Goal: Check status: Check status

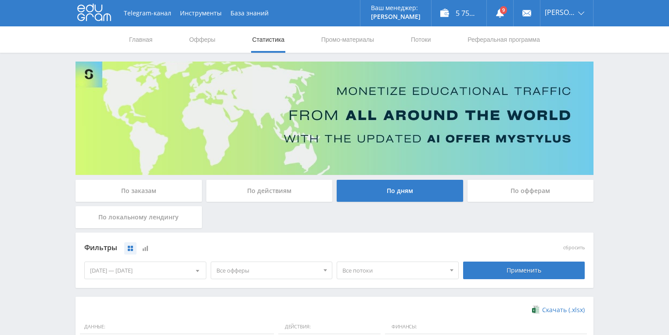
scroll to position [211, 0]
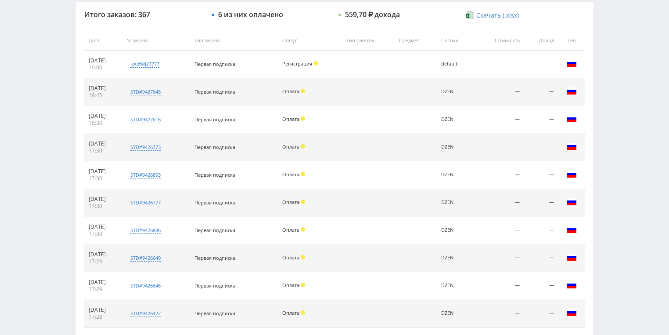
scroll to position [316, 0]
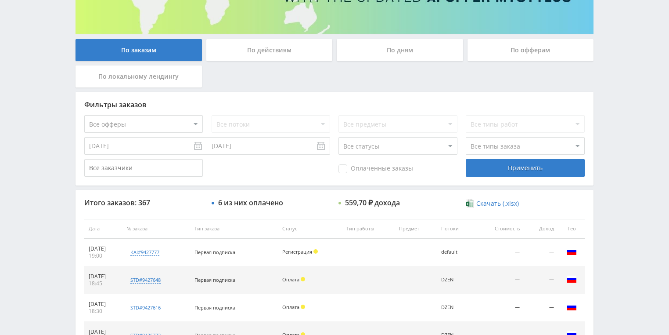
click at [268, 52] on div "По действиям" at bounding box center [269, 50] width 126 height 22
click at [0, 0] on input "По действиям" at bounding box center [0, 0] width 0 height 0
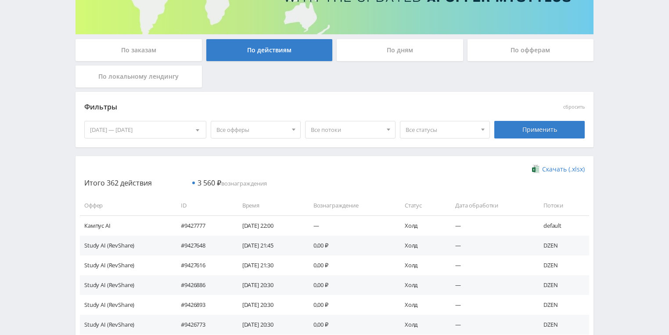
click at [388, 48] on div "По дням" at bounding box center [400, 50] width 126 height 22
click at [0, 0] on input "По дням" at bounding box center [0, 0] width 0 height 0
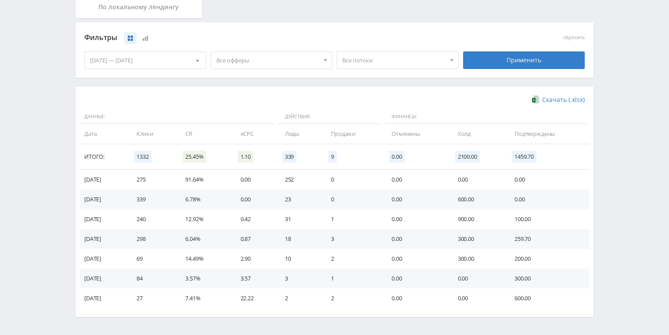
scroll to position [211, 0]
